Goal: Obtain resource: Download file/media

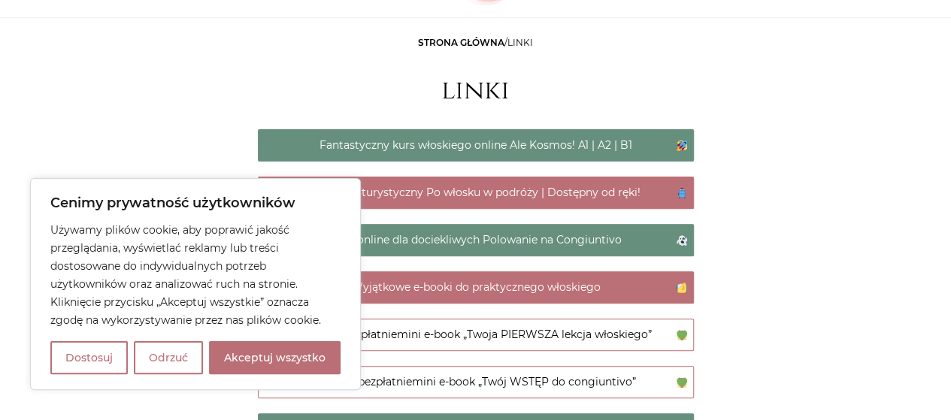
scroll to position [150, 0]
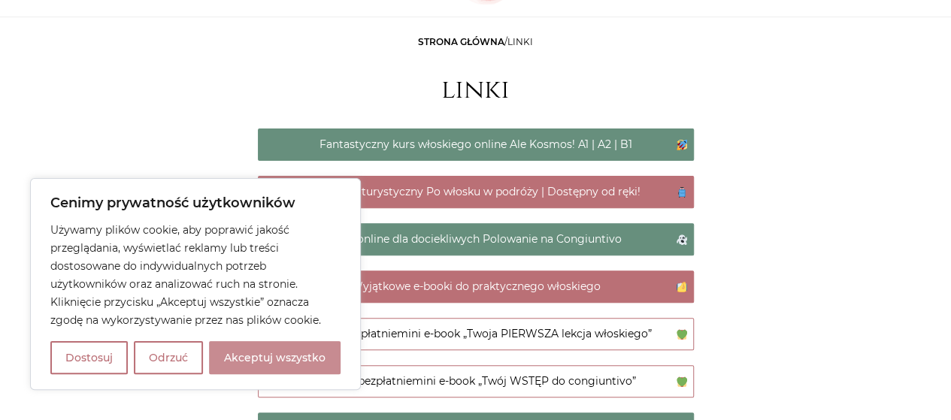
click at [279, 366] on button "Akceptuj wszystko" at bounding box center [275, 357] width 132 height 33
checkbox input "true"
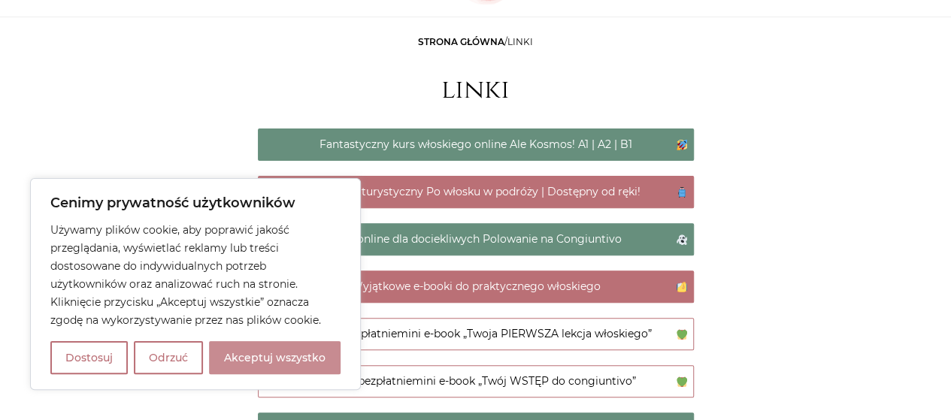
checkbox input "true"
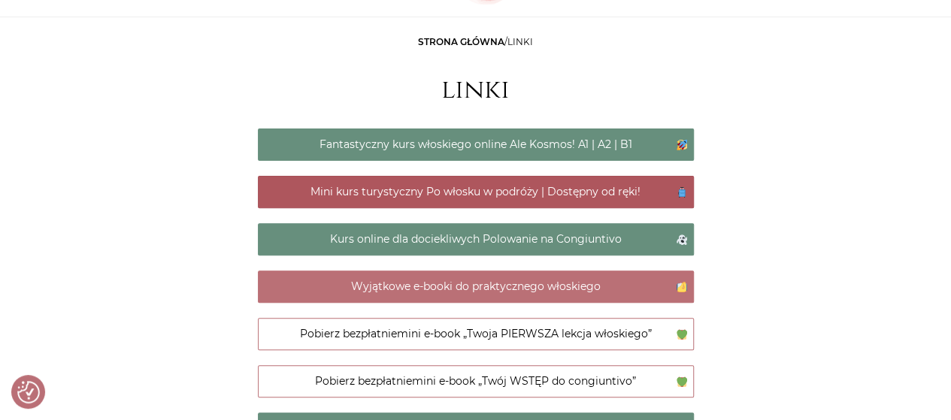
click at [579, 195] on link "Mini kurs turystyczny Po włosku w podróży | Dostępny od ręki!" at bounding box center [476, 192] width 436 height 32
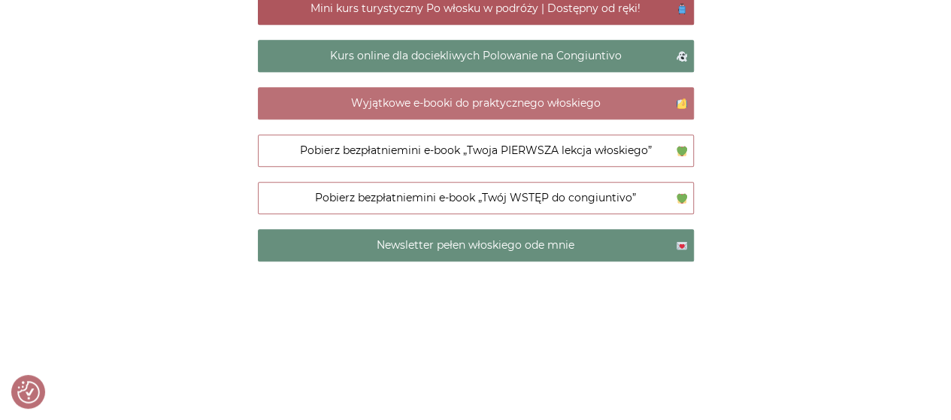
scroll to position [301, 0]
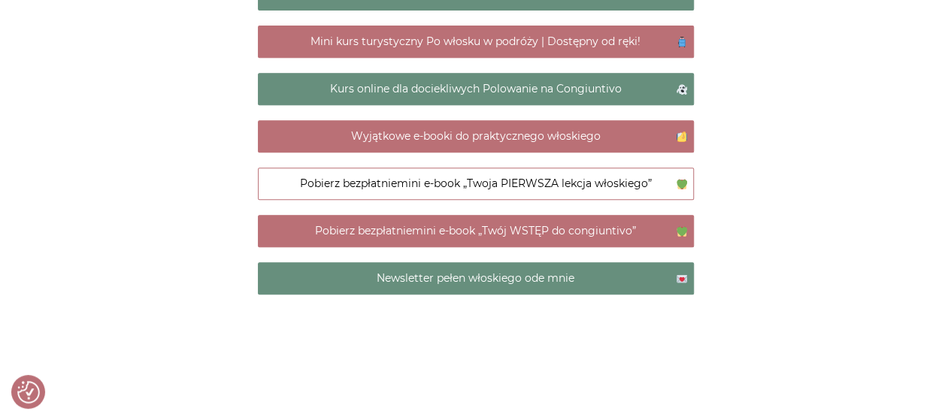
click at [402, 230] on link "Pobierz bezpłatnie mini e-book „Twój WSTĘP do congiuntivo”" at bounding box center [476, 231] width 436 height 32
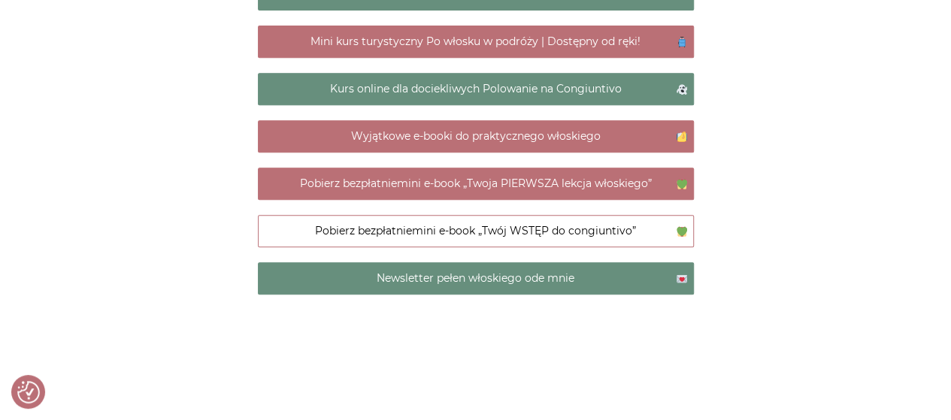
click at [407, 180] on link "Pobierz bezpłatnie mini e-book „Twoja PIERWSZA lekcja włoskiego”" at bounding box center [476, 184] width 436 height 32
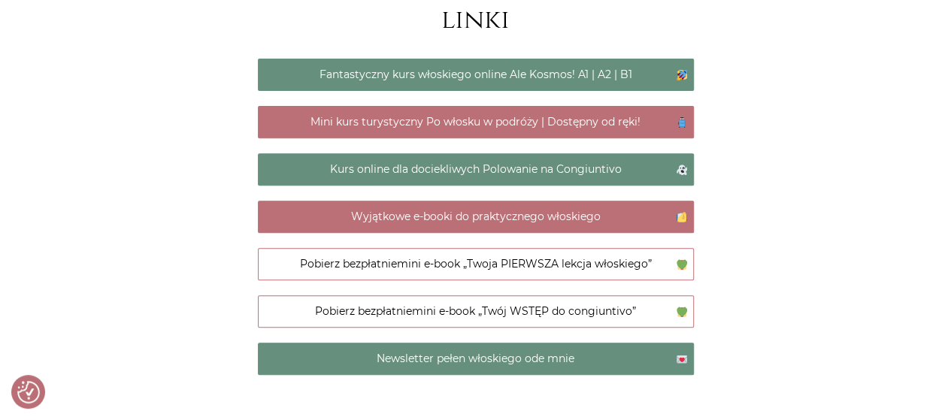
scroll to position [226, 0]
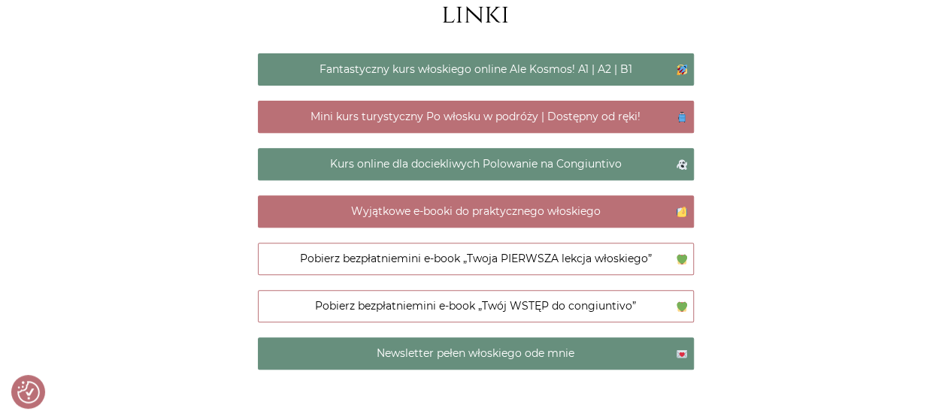
click at [23, 144] on main "Strona główna / linki linki Fantastyczny kurs włoskiego online Ale Kosmos! A1 |…" at bounding box center [475, 231] width 951 height 548
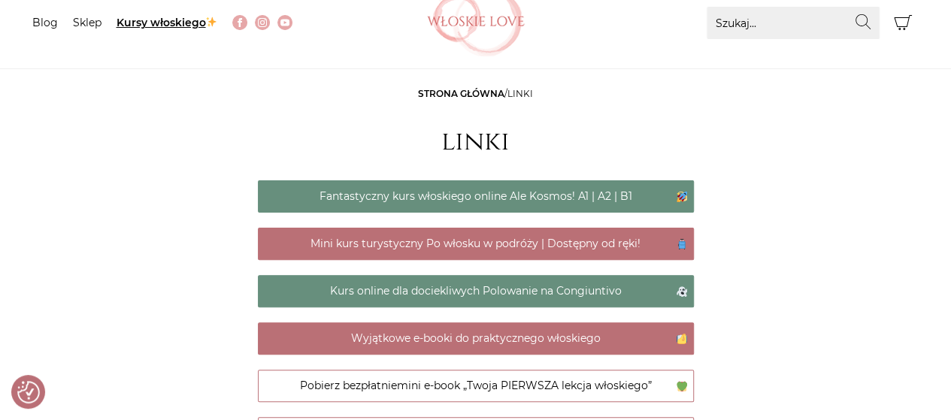
scroll to position [0, 0]
